Goal: Transaction & Acquisition: Subscribe to service/newsletter

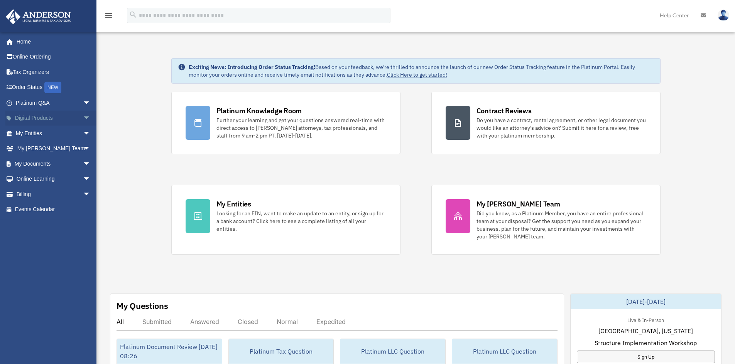
click at [39, 117] on link "Digital Products arrow_drop_down" at bounding box center [53, 118] width 97 height 15
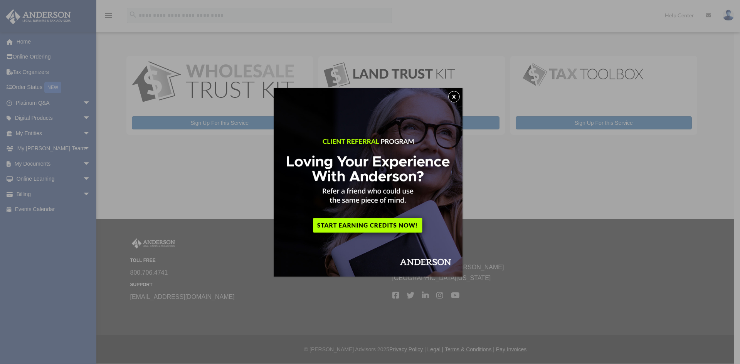
click at [455, 98] on button "x" at bounding box center [454, 97] width 12 height 12
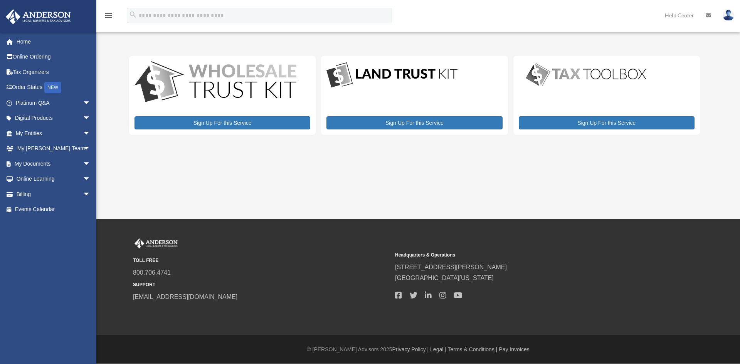
click at [245, 93] on img at bounding box center [216, 82] width 162 height 43
click at [226, 124] on link "Sign Up For this Service" at bounding box center [223, 122] width 176 height 13
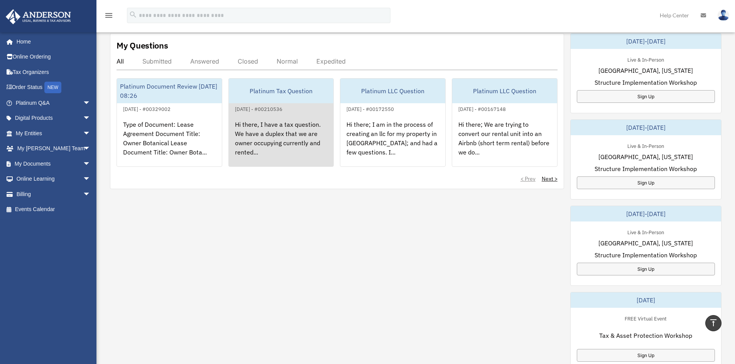
scroll to position [270, 0]
